Goal: Task Accomplishment & Management: Manage account settings

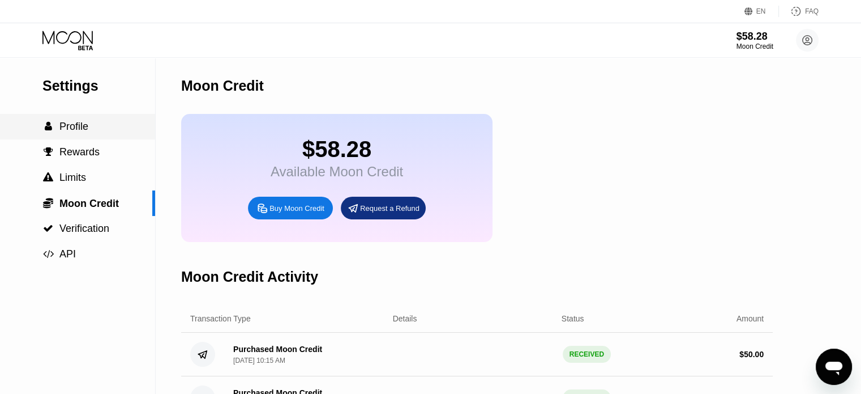
click at [89, 127] on div " Profile" at bounding box center [77, 127] width 155 height 12
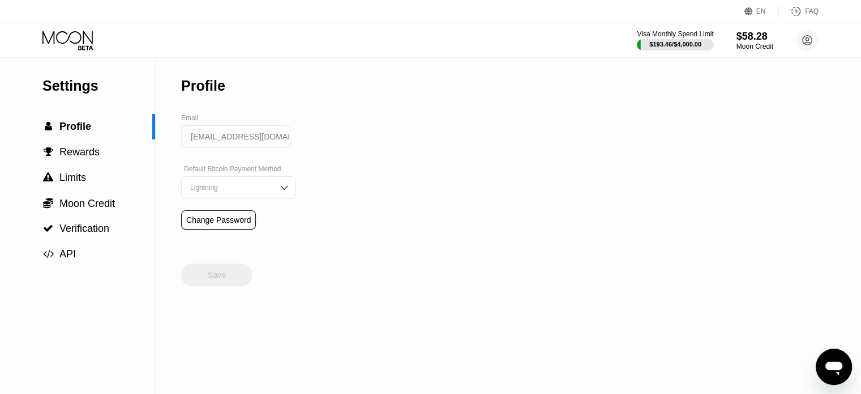
drag, startPoint x: 26, startPoint y: 37, endPoint x: 33, endPoint y: 34, distance: 7.4
click at [32, 34] on div "Visa Monthly Spend Limit $193.46 / $4,000.00 $58.28 Moon Credit [EMAIL_ADDRESS]…" at bounding box center [430, 40] width 861 height 34
click at [37, 34] on div "Visa Monthly Spend Limit $193.46 / $4,000.00 $58.28 Moon Credit [EMAIL_ADDRESS]…" at bounding box center [430, 40] width 861 height 34
click at [79, 34] on icon at bounding box center [68, 41] width 53 height 20
